Goal: Find specific page/section: Find specific page/section

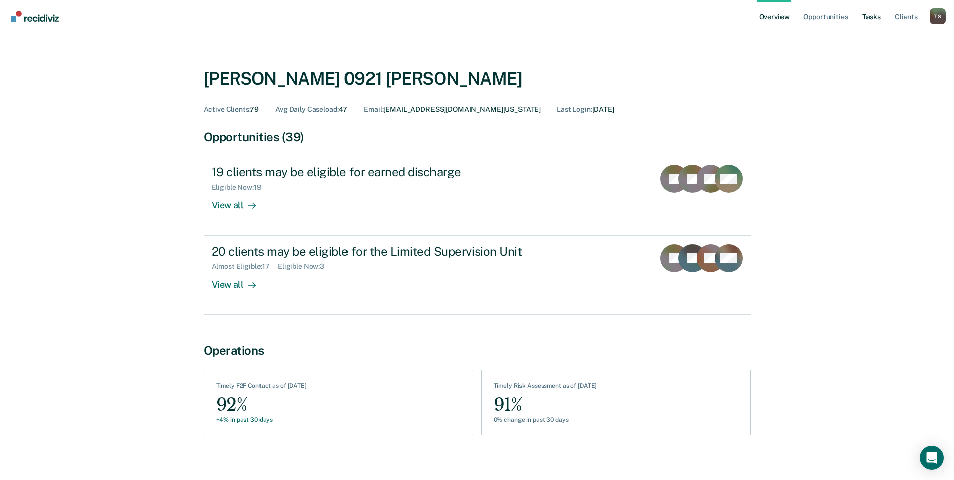
click at [868, 16] on link "Tasks" at bounding box center [872, 16] width 22 height 32
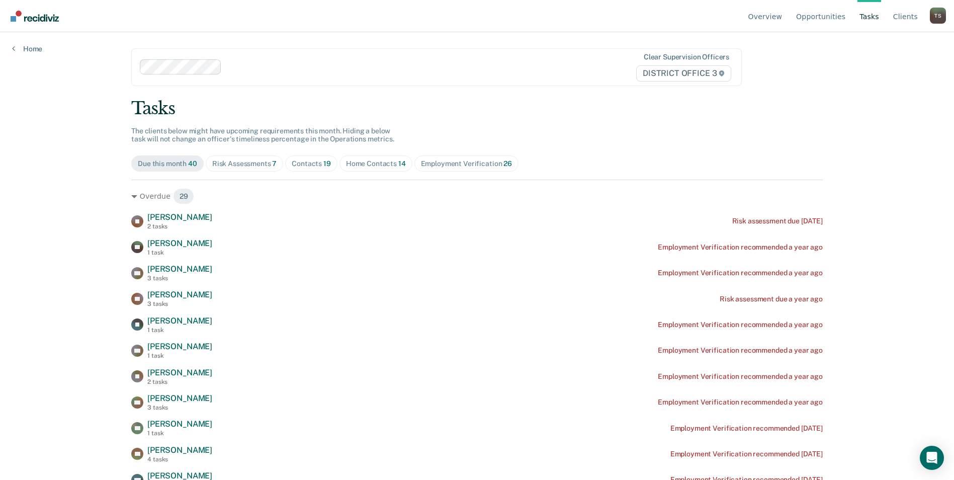
click at [454, 160] on div "Employment Verification 26" at bounding box center [466, 163] width 91 height 9
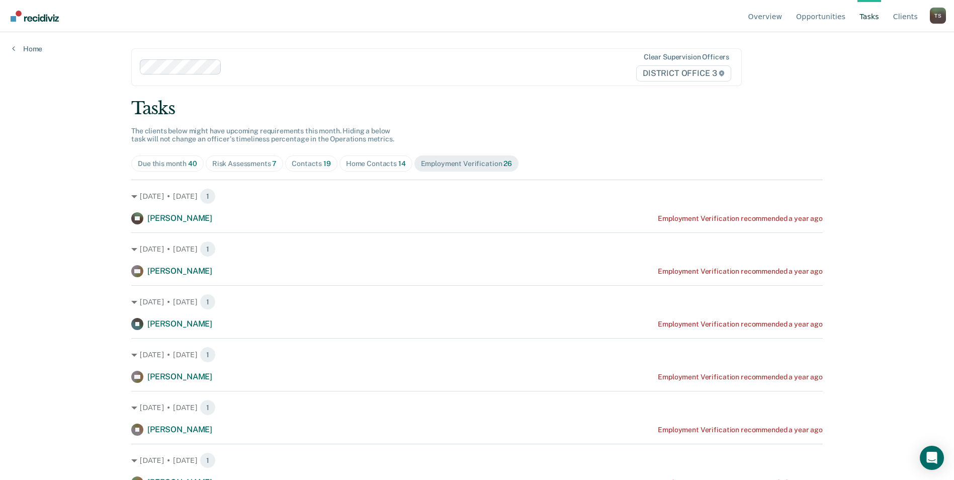
click at [309, 165] on div "Contacts 19" at bounding box center [311, 163] width 39 height 9
